Goal: Communication & Community: Answer question/provide support

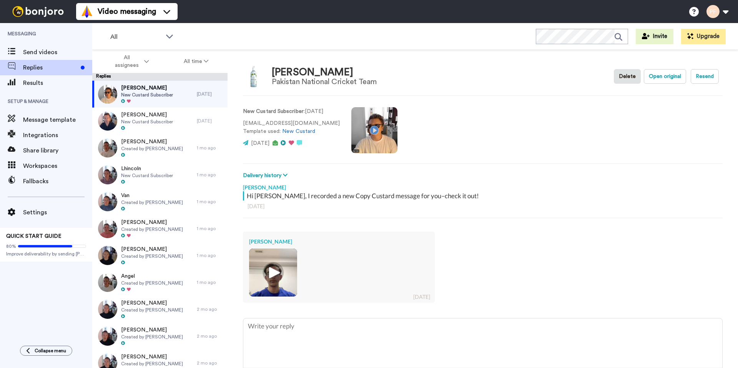
click at [283, 266] on img at bounding box center [273, 272] width 21 height 21
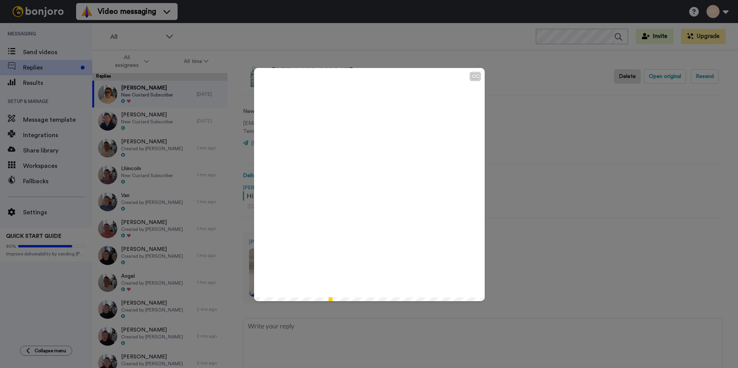
click at [364, 189] on icon "Play/Pause" at bounding box center [369, 184] width 20 height 37
type textarea "x"
click at [322, 351] on div "CC Play/Pause 2:31 / 2:31" at bounding box center [369, 184] width 738 height 368
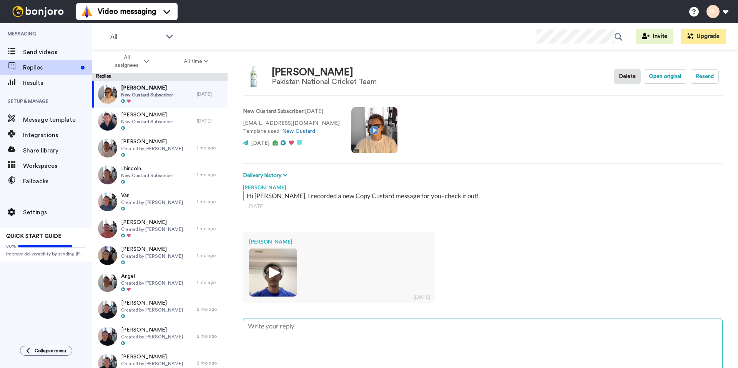
click at [319, 333] on textarea at bounding box center [482, 343] width 479 height 49
type textarea "G"
type textarea "x"
type textarea "Go"
type textarea "x"
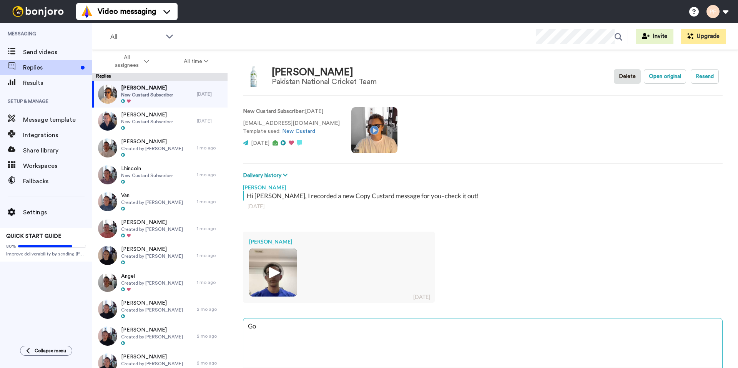
type textarea "Goo"
type textarea "x"
type textarea "Good"
type textarea "x"
type textarea "Good"
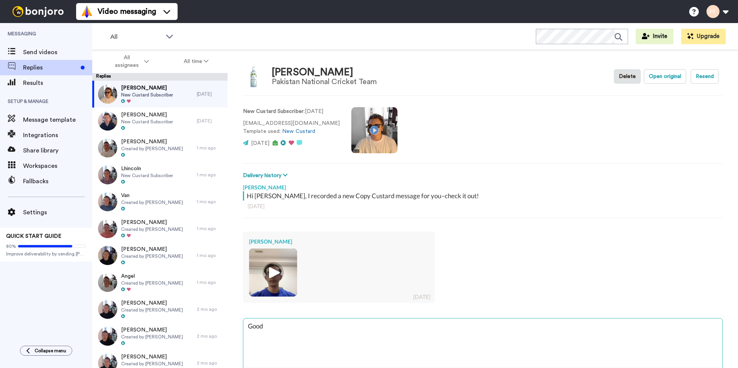
type textarea "x"
type textarea "Good s"
type textarea "x"
type textarea "Good st"
type textarea "x"
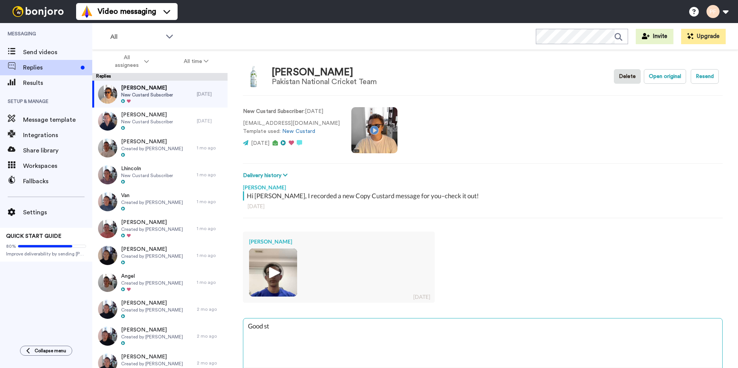
type textarea "Good stu"
type textarea "x"
type textarea "Good stuf"
type textarea "x"
type textarea "Good stuff"
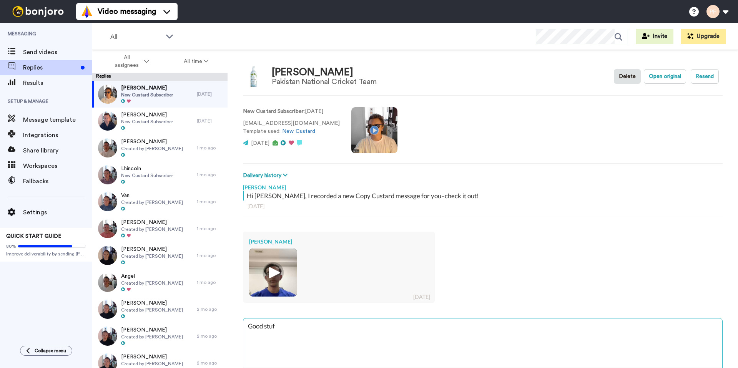
type textarea "x"
type textarea "Good stuff"
type textarea "x"
type textarea "Good stuff W"
type textarea "x"
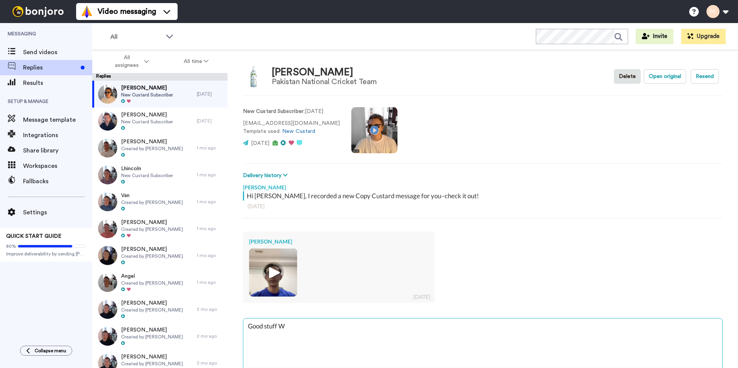
type textarea "Good stuff Wa"
type textarea "x"
type textarea "Good stuff Waq"
type textarea "x"
type textarea "Good stuff Waqa"
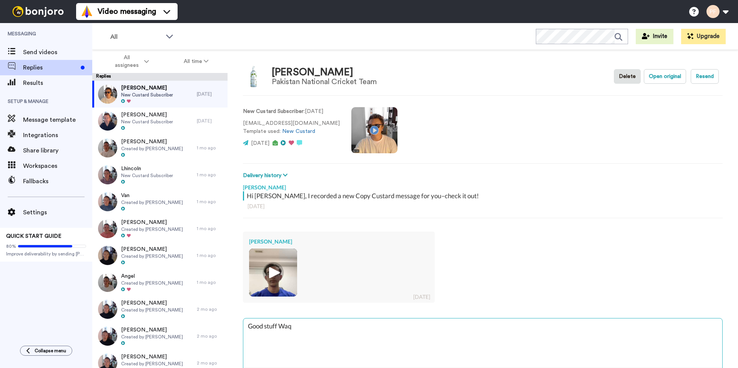
type textarea "x"
type textarea "Good stuff [PERSON_NAME]"
type textarea "x"
type textarea "Good stuff [PERSON_NAME]."
type textarea "x"
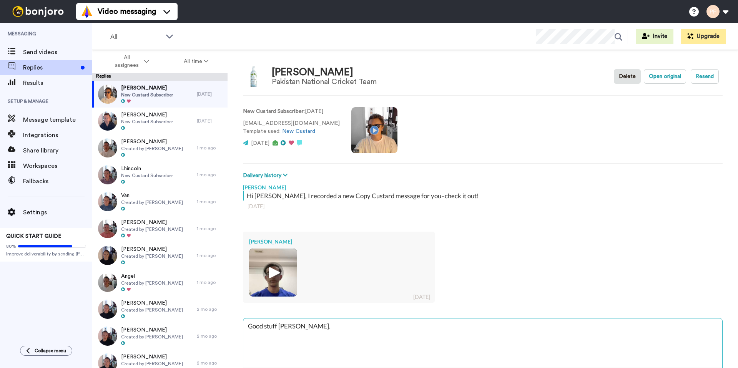
type textarea "Good stuff [PERSON_NAME]."
type textarea "x"
type textarea "Good stuff [PERSON_NAME]. J"
type textarea "x"
type textarea "Good stuff [PERSON_NAME]. Ju"
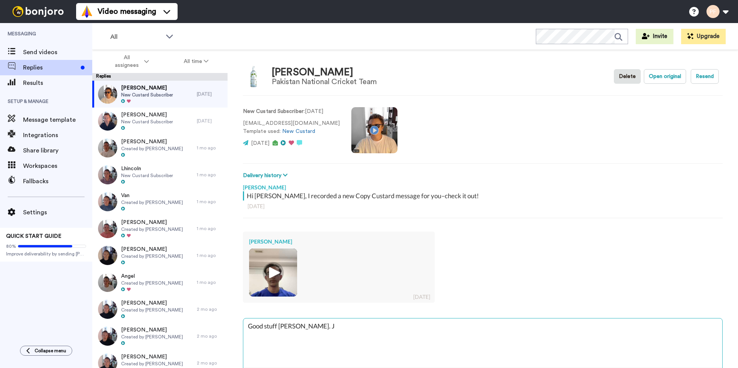
type textarea "x"
type textarea "Good stuff [PERSON_NAME]. Jus"
type textarea "x"
type textarea "Good stuff [PERSON_NAME]. Just"
type textarea "x"
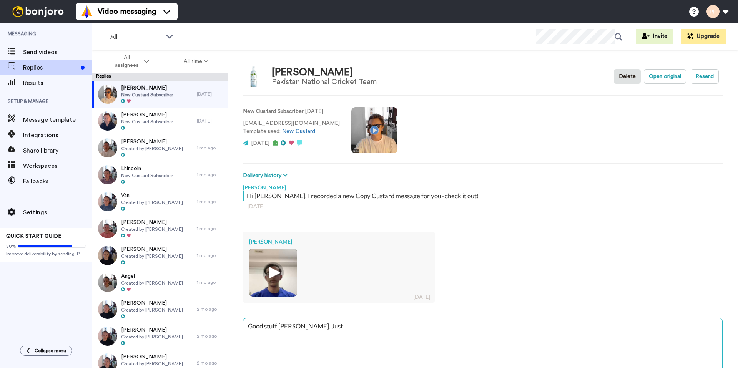
type textarea "Good stuff [PERSON_NAME]. Just"
type textarea "x"
type textarea "Good stuff [PERSON_NAME]. Just t"
type textarea "x"
type textarea "Good stuff [PERSON_NAME]. Just ty"
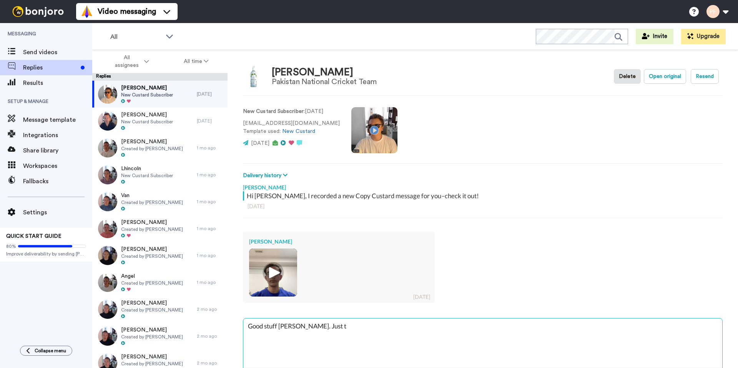
type textarea "x"
type textarea "Good stuff [PERSON_NAME]. Just typ"
type textarea "x"
type textarea "Good stuff [PERSON_NAME]. Just ty"
type textarea "x"
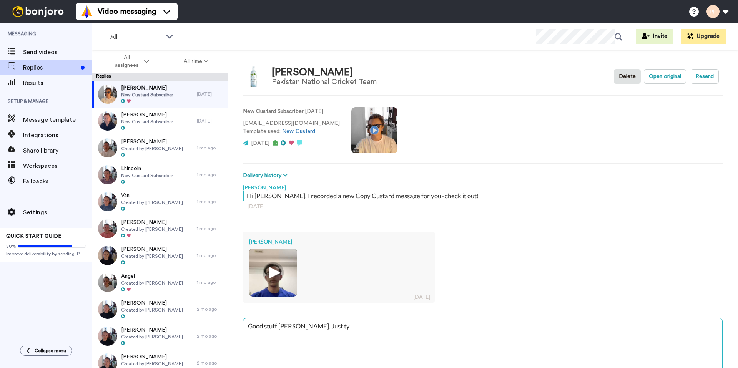
type textarea "Good stuff [PERSON_NAME]. Just t"
type textarea "x"
type textarea "Good stuff [PERSON_NAME]. Just"
type textarea "x"
type textarea "Good stuff [PERSON_NAME]. Just"
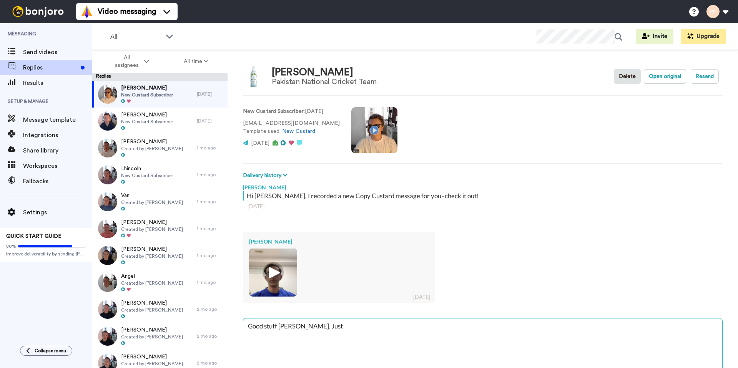
type textarea "x"
type textarea "Good stuff [PERSON_NAME]. Jus"
type textarea "x"
type textarea "Good stuff [PERSON_NAME]. Ju"
type textarea "x"
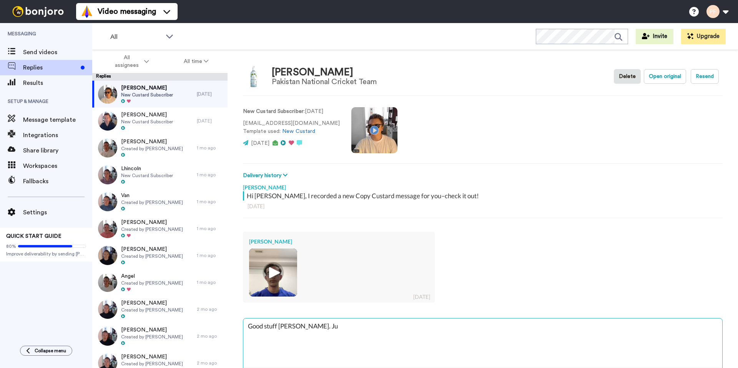
type textarea "Good stuff [PERSON_NAME]. J"
type textarea "x"
type textarea "Good stuff [PERSON_NAME]."
type textarea "x"
type textarea "Good stuff [PERSON_NAME]. T"
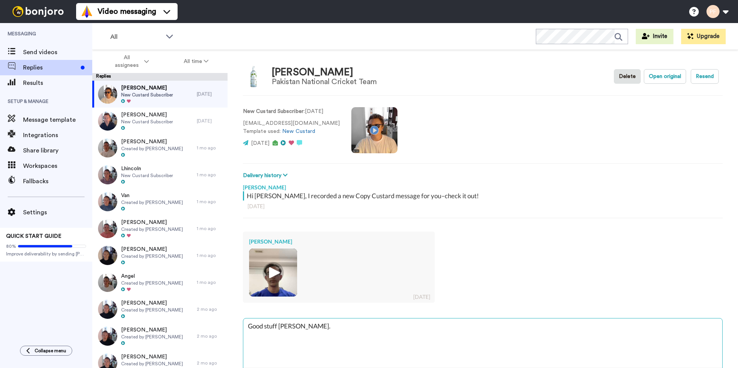
type textarea "x"
type textarea "Good stuff [PERSON_NAME]. Ty"
type textarea "x"
type textarea "Good stuff [PERSON_NAME]. Typ"
type textarea "x"
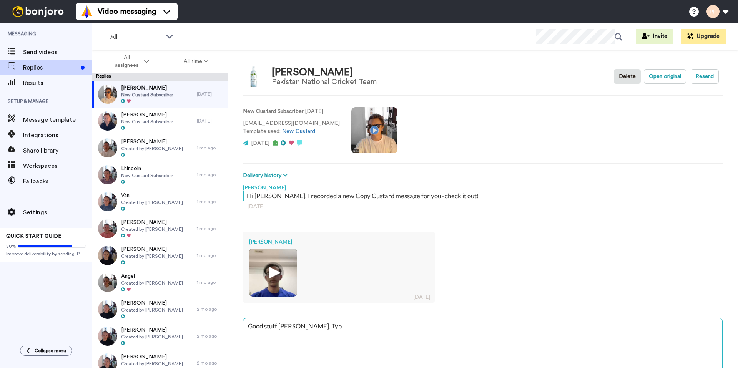
type textarea "Good stuff [PERSON_NAME]. Typi"
type textarea "x"
type textarea "Good stuff [PERSON_NAME]. Typin"
type textarea "x"
type textarea "Good stuff [PERSON_NAME]. Typing"
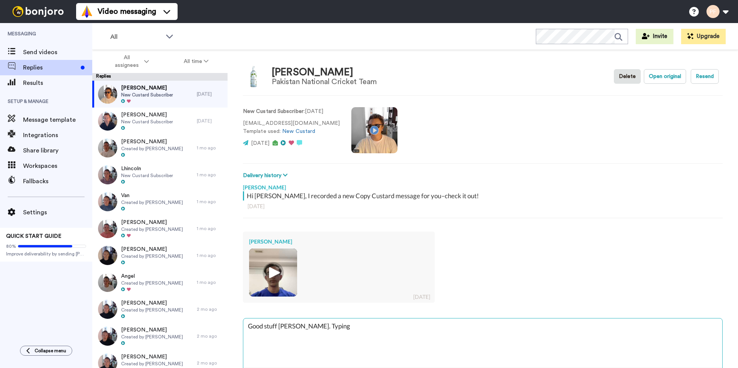
type textarea "x"
type textarea "Good stuff [PERSON_NAME]. Typing"
type textarea "x"
type textarea "Good stuff [PERSON_NAME]. Typing t"
type textarea "x"
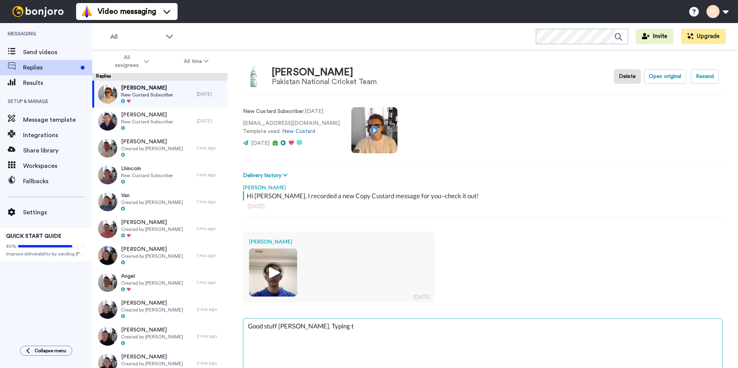
type textarea "Good stuff [PERSON_NAME]. Typing th"
type textarea "x"
type textarea "Good stuff [PERSON_NAME]. Typing thi"
type textarea "x"
type textarea "Good stuff [PERSON_NAME]. Typing this"
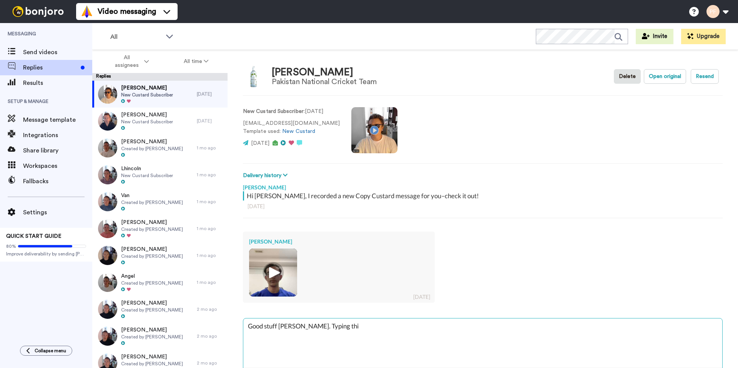
type textarea "x"
type textarea "Good stuff [PERSON_NAME]. Typing this"
type textarea "x"
type textarea "Good stuff [PERSON_NAME]. Typing this o"
type textarea "x"
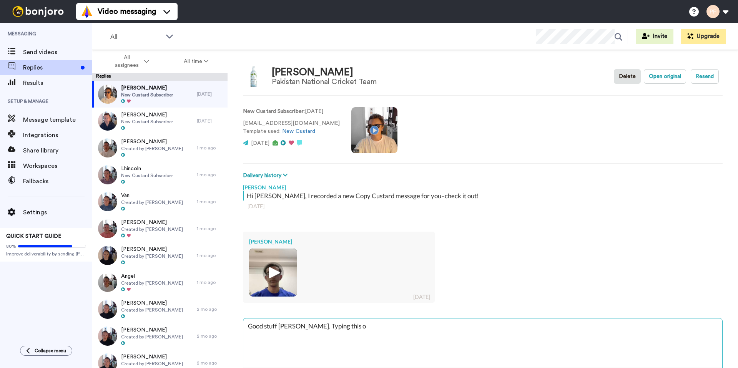
type textarea "Good stuff [PERSON_NAME]. Typing this on"
type textarea "x"
type textarea "Good stuff [PERSON_NAME]. Typing this one"
type textarea "x"
type textarea "Good stuff [PERSON_NAME]. Typing this one"
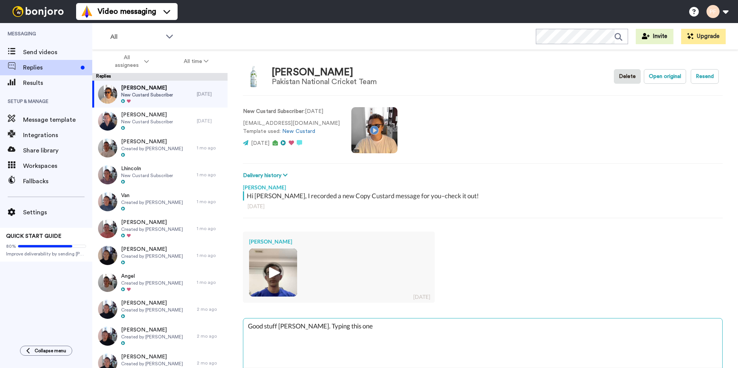
type textarea "x"
type textarea "Good stuff [PERSON_NAME]. Typing this one o"
type textarea "x"
type textarea "Good stuff [PERSON_NAME]. Typing this one ou"
type textarea "x"
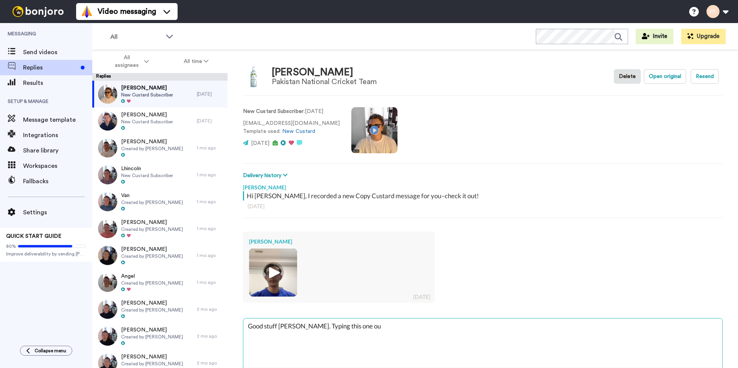
type textarea "Good stuff [PERSON_NAME]. Typing this one out"
type textarea "x"
type textarea "Good stuff [PERSON_NAME]. Typing this one out"
type textarea "x"
type textarea "Good stuff [PERSON_NAME]. Typing this one out b"
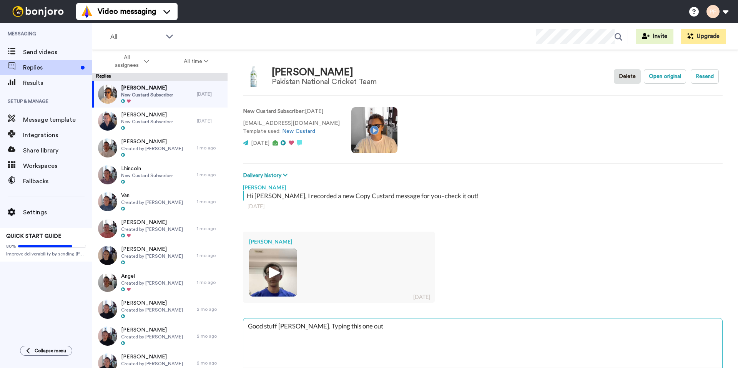
type textarea "x"
type textarea "Good stuff [PERSON_NAME]. Typing this one out be"
type textarea "x"
type textarea "Good stuff [PERSON_NAME]. Typing this one out bec"
type textarea "x"
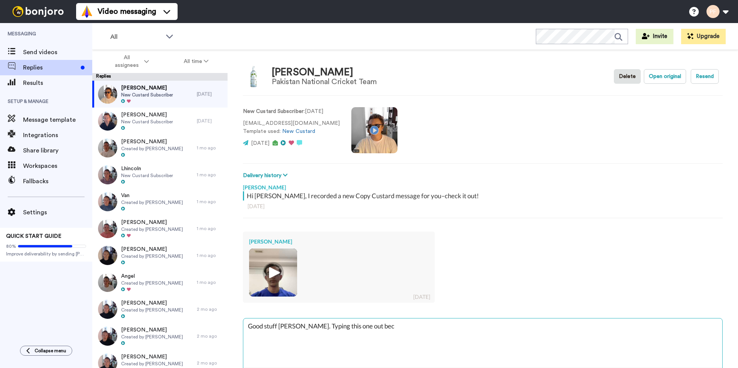
type textarea "Good stuff [PERSON_NAME]. Typing this one out beca"
type textarea "x"
type textarea "Good stuff [PERSON_NAME]. Typing this one out becau"
type textarea "x"
type textarea "Good stuff [PERSON_NAME]. Typing this one out becaus"
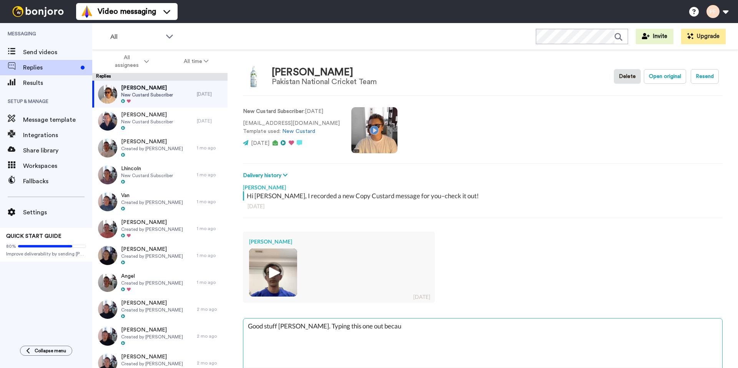
type textarea "x"
type textarea "Good stuff [PERSON_NAME]. Typing this one out because"
type textarea "x"
type textarea "Good stuff [PERSON_NAME]. Typing this one out because"
type textarea "x"
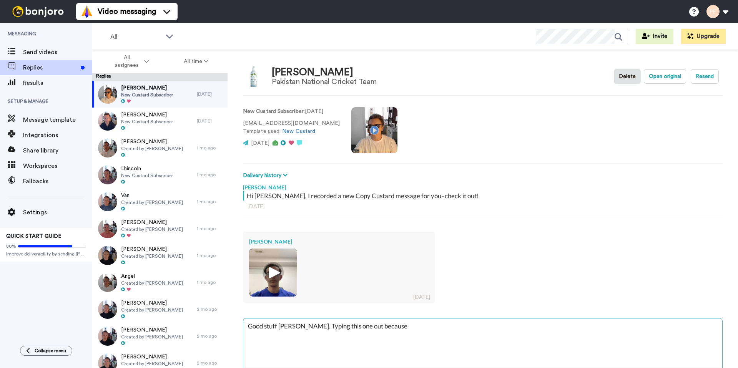
type textarea "Good stuff [PERSON_NAME]. Typing this one out because t"
type textarea "x"
type textarea "Good stuff [PERSON_NAME]. Typing this one out because th"
type textarea "x"
type textarea "Good stuff [PERSON_NAME]. Typing this one out because the"
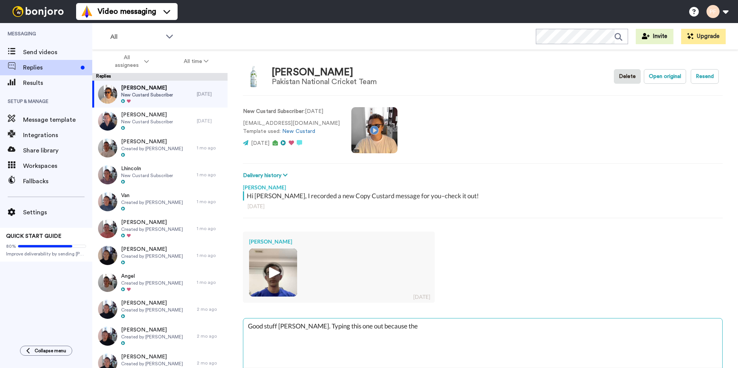
type textarea "x"
type textarea "Good stuff [PERSON_NAME]. Typing this one out because the"
type textarea "x"
type textarea "Good stuff [PERSON_NAME]. Typing this one out because the k"
type textarea "x"
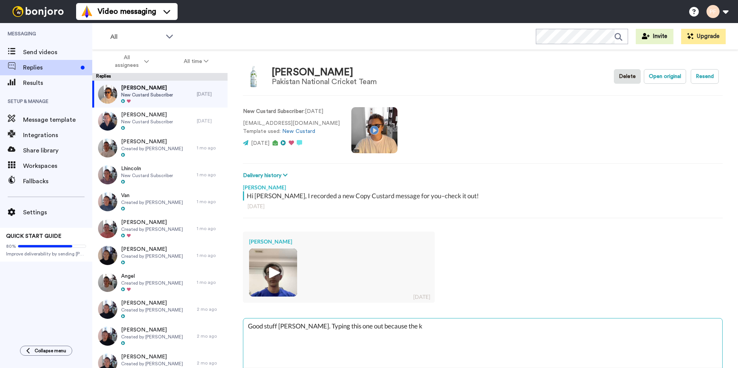
type textarea "Good stuff [PERSON_NAME]. Typing this one out because the ki"
type textarea "x"
type textarea "Good stuff [PERSON_NAME]. Typing this one out because the kid"
type textarea "x"
type textarea "Good stuff [PERSON_NAME]. Typing this one out because the kids"
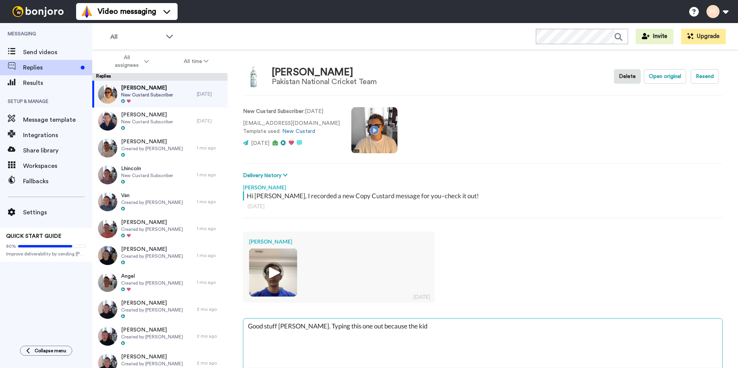
type textarea "x"
type textarea "Good stuff [PERSON_NAME]. Typing this one out because the kids"
type textarea "x"
type textarea "Good stuff [PERSON_NAME]. Typing this one out because the kids a"
type textarea "x"
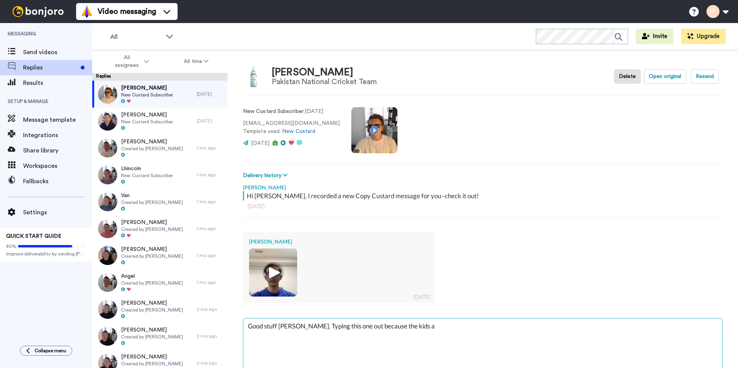
type textarea "Good stuff [PERSON_NAME]. Typing this one out because the kids ar"
type textarea "x"
type textarea "Good stuff [PERSON_NAME]. Typing this one out because the kids are"
type textarea "x"
type textarea "Good stuff [PERSON_NAME]. Typing this one out because the kids are"
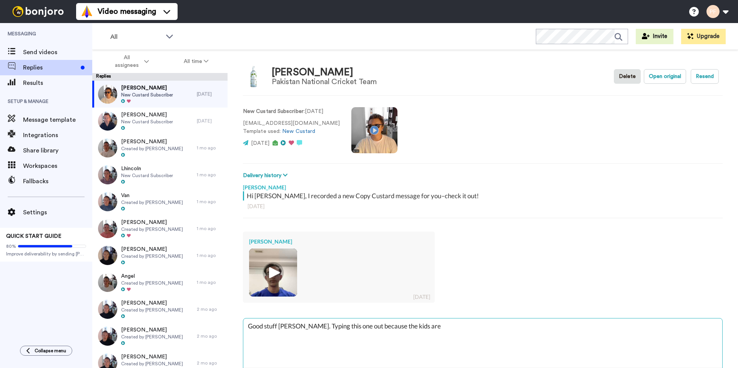
type textarea "x"
type textarea "Good stuff [PERSON_NAME]. Typing this one out because the kids are i"
type textarea "x"
type textarea "Good stuff [PERSON_NAME]. Typing this one out because the kids are in"
type textarea "x"
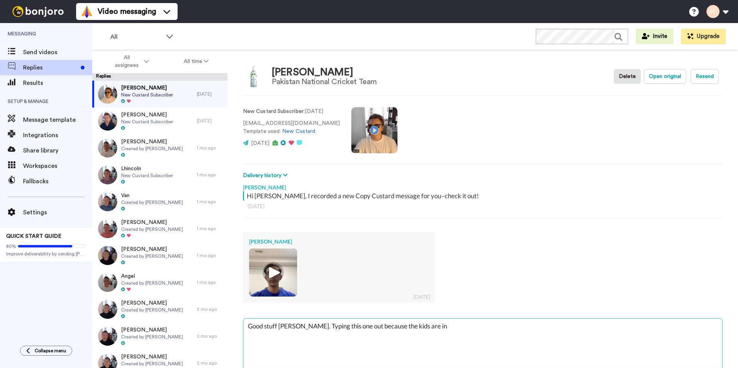
type textarea "Good stuff [PERSON_NAME]. Typing this one out because the kids are in"
type textarea "x"
type textarea "Good stuff [PERSON_NAME]. Typing this one out because the kids are in b"
type textarea "x"
type textarea "Good stuff [PERSON_NAME]. Typing this one out because the kids are in be"
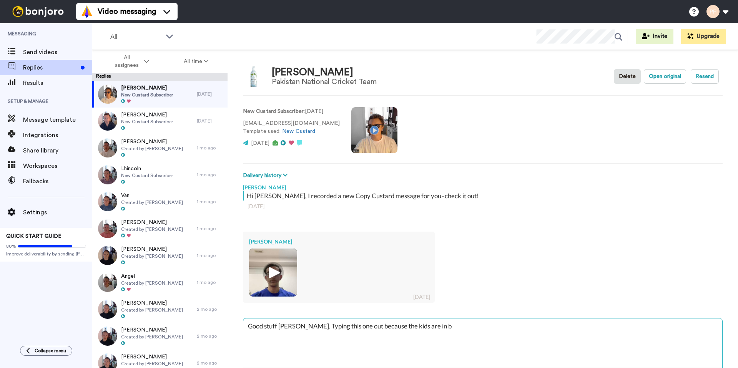
type textarea "x"
type textarea "Good stuff [PERSON_NAME]. Typing this one out because the kids are in bed"
type textarea "x"
type textarea "Good stuff [PERSON_NAME]. Typing this one out because the kids are in bed."
type textarea "x"
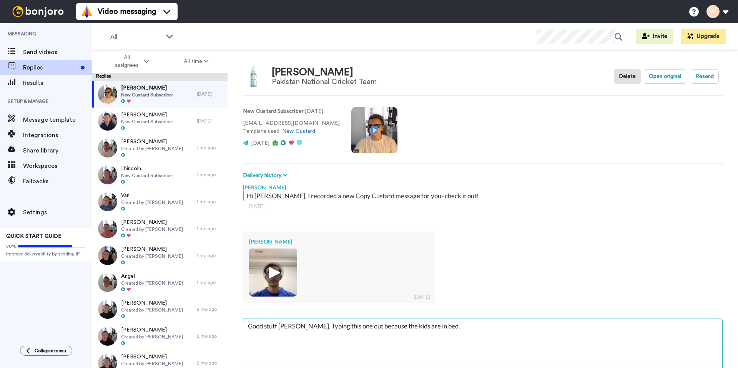
type textarea "Good stuff [PERSON_NAME]. Typing this one out because the kids are in bed."
type textarea "x"
type textarea "Good stuff [PERSON_NAME]. Typing this one out because the kids are in bed. S"
type textarea "x"
type textarea "Good stuff [PERSON_NAME]. Typing this one out because the kids are in bed. So"
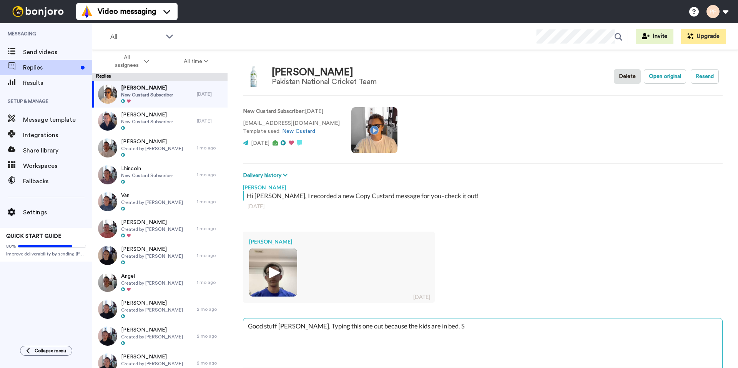
type textarea "x"
type textarea "Good stuff [PERSON_NAME]. Typing this one out because the kids are in bed. So"
type textarea "x"
type textarea "Good stuff [PERSON_NAME]. Typing this one out because the kids are in bed. So t"
type textarea "x"
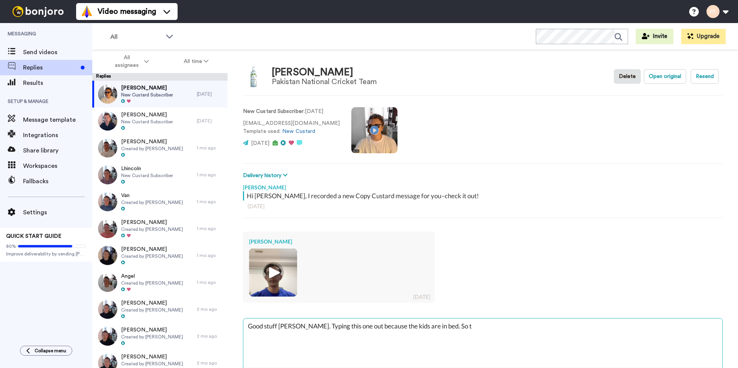
type textarea "Good stuff [PERSON_NAME]. Typing this one out because the kids are in bed. So th"
type textarea "x"
type textarea "Good stuff [PERSON_NAME]. Typing this one out because the kids are in bed. So t…"
type textarea "x"
type textarea "Good stuff [PERSON_NAME]. Typing this one out because the kids are in bed. So t…"
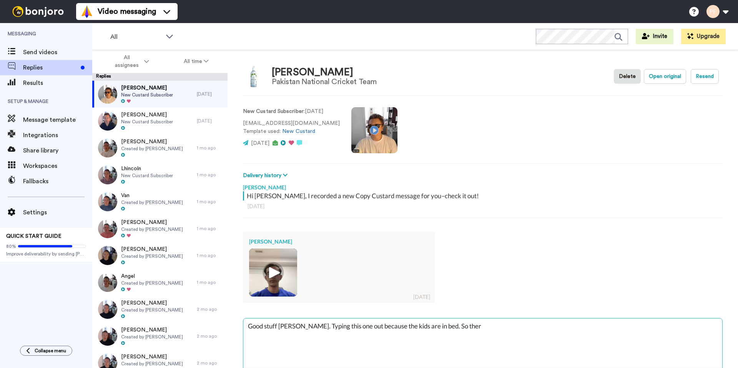
type textarea "x"
type textarea "Good stuff [PERSON_NAME]. Typing this one out because the kids are in bed. So t…"
type textarea "x"
type textarea "Good stuff [PERSON_NAME]. Typing this one out because the kids are in bed. So t…"
type textarea "x"
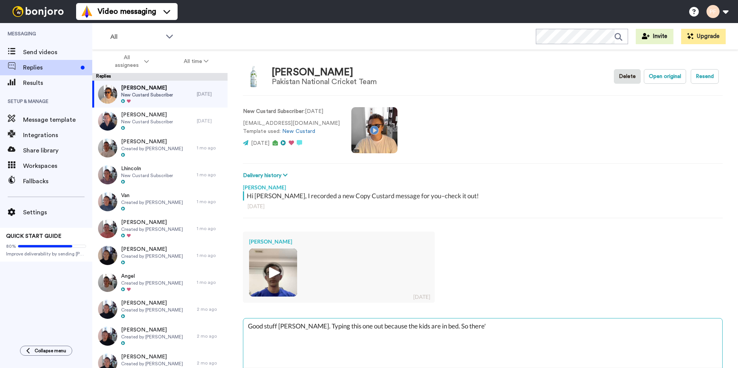
type textarea "Good stuff [PERSON_NAME]. Typing this one out because the kids are in bed. So t…"
type textarea "x"
type textarea "Good stuff [PERSON_NAME]. Typing this one out because the kids are in bed. So t…"
type textarea "x"
type textarea "Good stuff [PERSON_NAME]. Typing this one out because the kids are in bed. So t…"
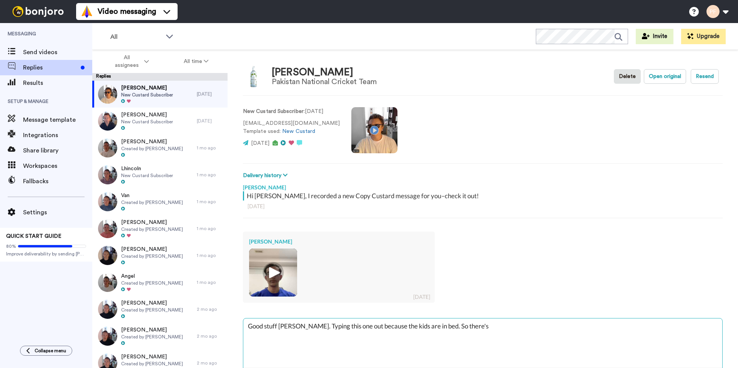
type textarea "x"
type textarea "Good stuff [PERSON_NAME]. Typing this one out because the kids are in bed. So t…"
type textarea "x"
type textarea "Good stuff [PERSON_NAME]. Typing this one out because the kids are in bed. So t…"
type textarea "x"
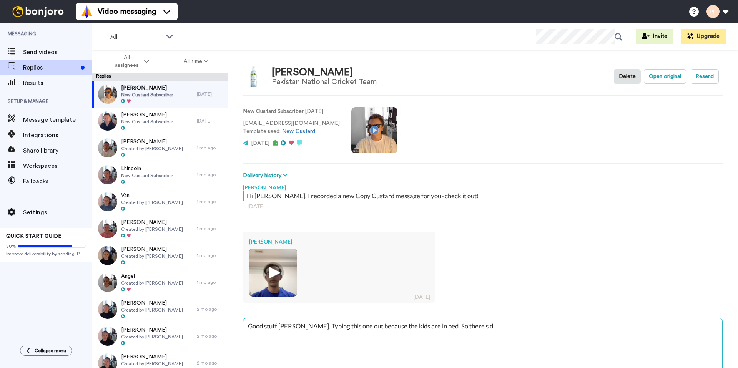
type textarea "Good stuff [PERSON_NAME]. Typing this one out because the kids are in bed. So t…"
type textarea "x"
type textarea "Good stuff [PERSON_NAME]. Typing this one out because the kids are in bed. So t…"
type textarea "x"
type textarea "Good stuff [PERSON_NAME]. Typing this one out because the kids are in bed. So t…"
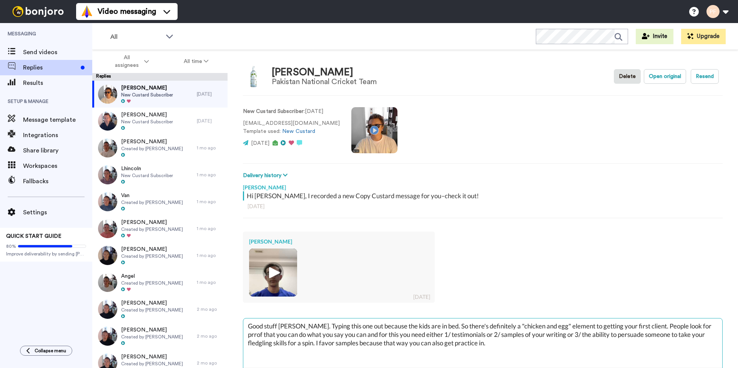
click at [693, 327] on textarea "Good stuff [PERSON_NAME]. Typing this one out because the kids are in bed. So t…" at bounding box center [482, 343] width 479 height 49
click at [303, 334] on textarea "Good stuff [PERSON_NAME]. Typing this one out because the kids are in bed. So t…" at bounding box center [482, 343] width 479 height 49
click at [368, 348] on textarea "Good stuff [PERSON_NAME]. Typing this one out because the kids are in bed. So t…" at bounding box center [482, 343] width 479 height 49
click at [517, 346] on textarea "Good stuff [PERSON_NAME]. Typing this one out because the kids are in bed. So t…" at bounding box center [482, 343] width 479 height 49
click at [591, 346] on textarea "Good stuff [PERSON_NAME]. Typing this one out because the kids are in bed. So t…" at bounding box center [482, 343] width 479 height 49
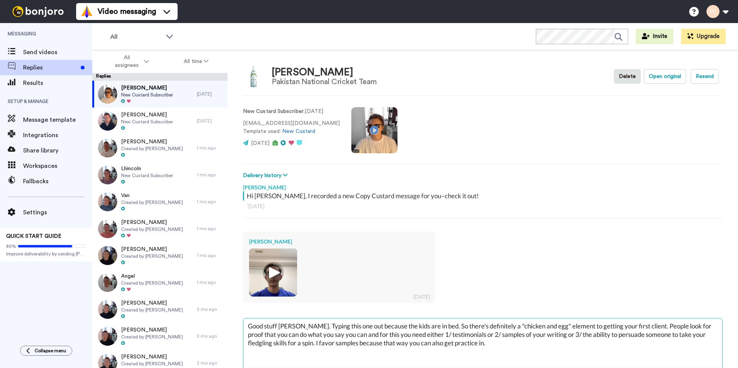
click at [314, 344] on textarea "Good stuff [PERSON_NAME]. Typing this one out because the kids are in bed. So t…" at bounding box center [482, 343] width 479 height 49
click at [461, 350] on textarea "Good stuff [PERSON_NAME]. Typing this one out because the kids are in bed. So t…" at bounding box center [482, 343] width 479 height 49
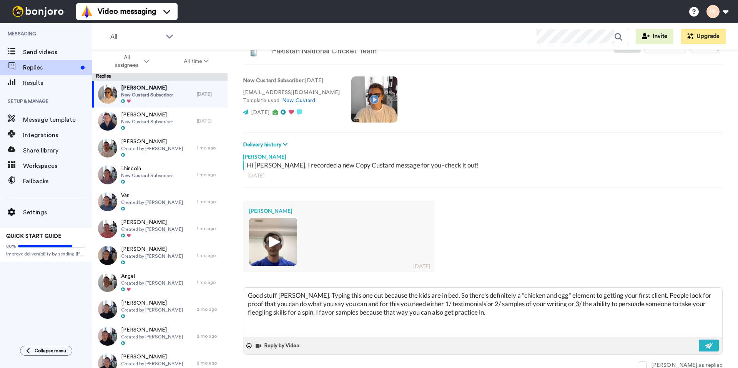
scroll to position [32, 0]
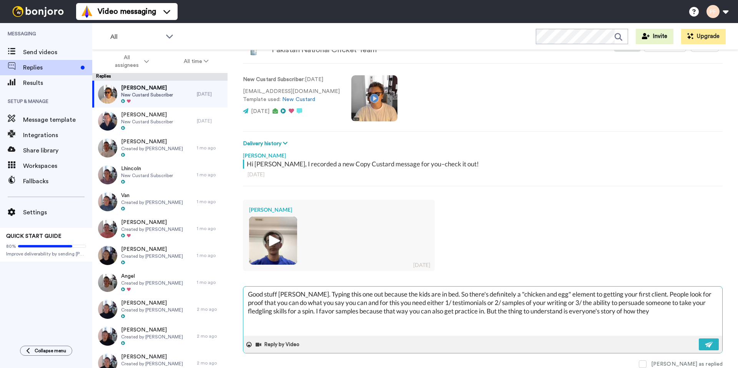
drag, startPoint x: 487, startPoint y: 314, endPoint x: 492, endPoint y: 314, distance: 5.4
click at [487, 314] on textarea "Good stuff [PERSON_NAME]. Typing this one out because the kids are in bed. So t…" at bounding box center [482, 311] width 479 height 49
click at [627, 311] on textarea "Good stuff [PERSON_NAME]. Typing this one out because the kids are in bed. So t…" at bounding box center [482, 311] width 479 height 49
click at [337, 323] on textarea "Good stuff [PERSON_NAME]. Typing this one out because the kids are in bed. So t…" at bounding box center [482, 311] width 479 height 49
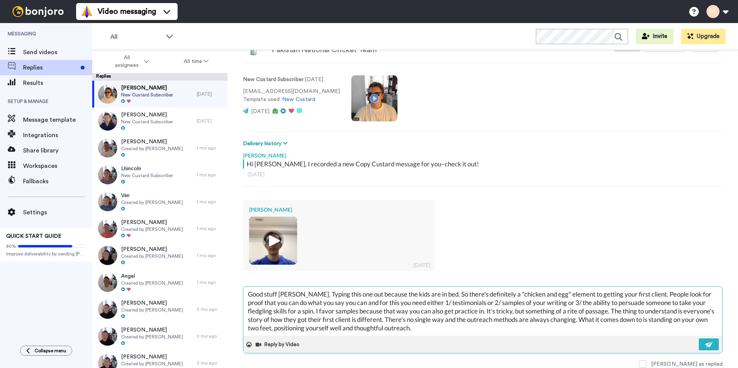
click at [512, 333] on textarea "Good stuff [PERSON_NAME]. Typing this one out because the kids are in bed. So t…" at bounding box center [482, 311] width 479 height 49
click at [524, 331] on textarea "Good stuff [PERSON_NAME]. Typing this one out because the kids are in bed. So t…" at bounding box center [482, 311] width 479 height 49
click at [490, 329] on textarea "Good stuff [PERSON_NAME]. Typing this one out because the kids are in bed. So t…" at bounding box center [482, 311] width 479 height 49
click at [535, 332] on textarea "Good stuff [PERSON_NAME]. Typing this one out because the kids are in bed. So t…" at bounding box center [482, 311] width 479 height 49
drag, startPoint x: 455, startPoint y: 328, endPoint x: 426, endPoint y: 328, distance: 28.8
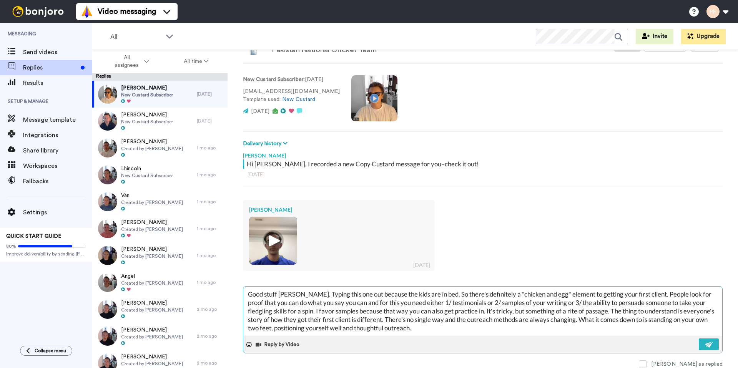
click at [426, 328] on textarea "Good stuff [PERSON_NAME]. Typing this one out because the kids are in bed. So t…" at bounding box center [482, 311] width 479 height 49
click at [647, 364] on span at bounding box center [643, 365] width 8 height 8
click at [707, 347] on img at bounding box center [709, 345] width 8 height 6
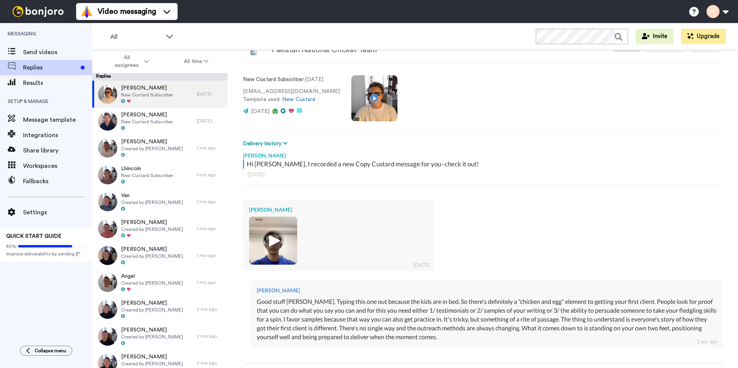
scroll to position [108, 0]
